Goal: Task Accomplishment & Management: Manage account settings

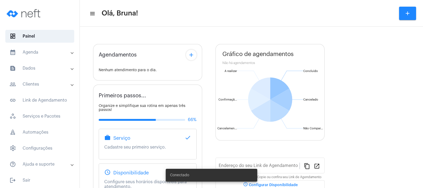
click at [55, 54] on mat-panel-title "calendar_month_outlined Agenda" at bounding box center [40, 52] width 61 height 6
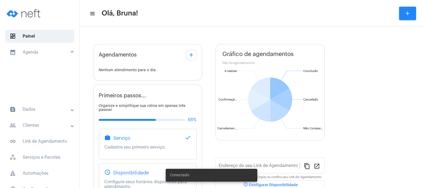
type input "[URL][DOMAIN_NAME][PERSON_NAME]"
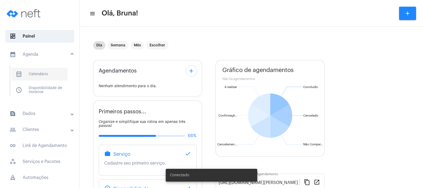
click at [51, 72] on span "calendar_month_outlined Calendário" at bounding box center [39, 74] width 56 height 13
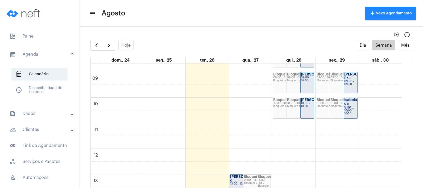
scroll to position [225, 0]
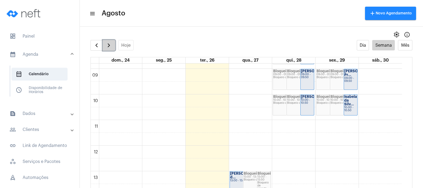
click at [108, 44] on span "button" at bounding box center [109, 45] width 6 height 6
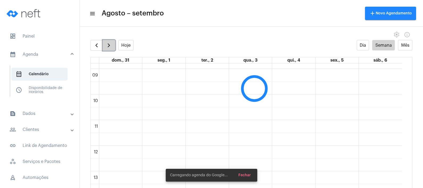
scroll to position [153, 0]
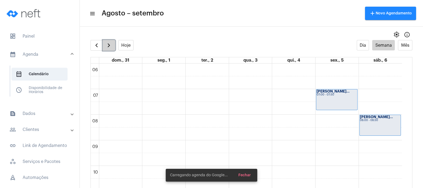
click at [108, 44] on span "button" at bounding box center [109, 45] width 6 height 6
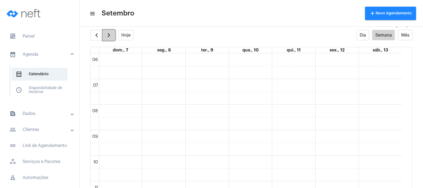
scroll to position [11, 0]
click at [176, 22] on mat-toolbar "menu Setembro add Novo Agendamento" at bounding box center [251, 13] width 343 height 27
click at [110, 33] on span "button" at bounding box center [109, 34] width 6 height 6
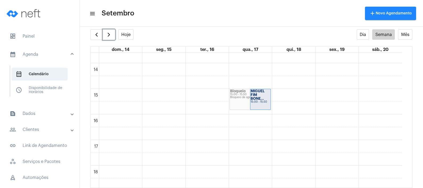
scroll to position [349, 0]
